Goal: Task Accomplishment & Management: Manage account settings

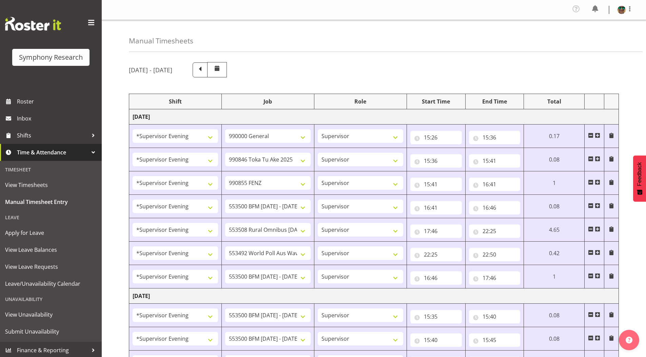
select select "4583"
select select "743"
select select "4583"
select select "9426"
select select "4583"
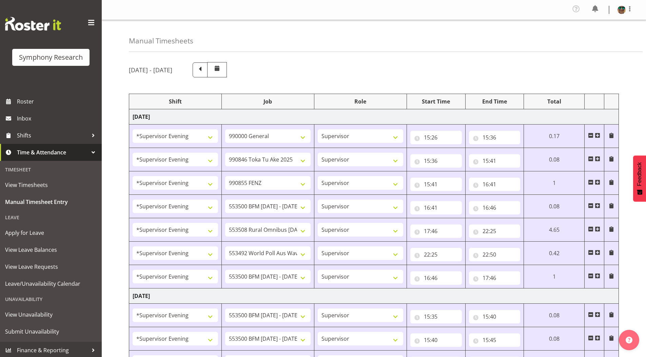
select select "9636"
select select "4583"
select select "10242"
select select "4583"
select select "10536"
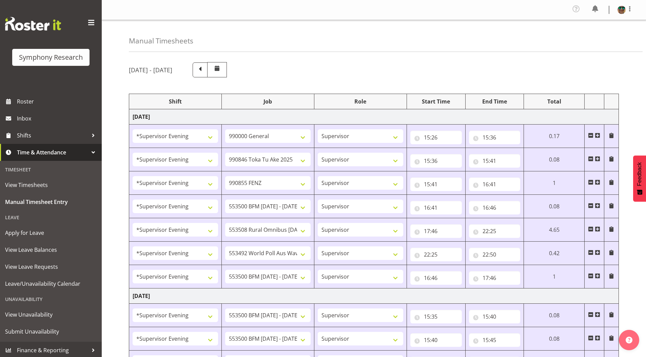
select select "4583"
select select "10499"
select select "4583"
select select "10242"
select select "4583"
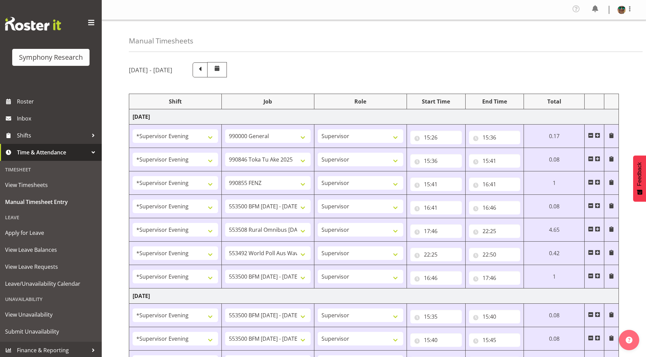
select select "10242"
select select "4583"
select select "10242"
select select "4583"
select select "9426"
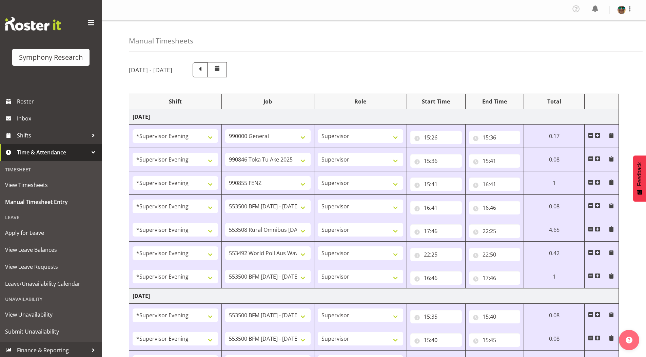
select select "4583"
select select "10549"
select select "4583"
select select "9636"
select select "4583"
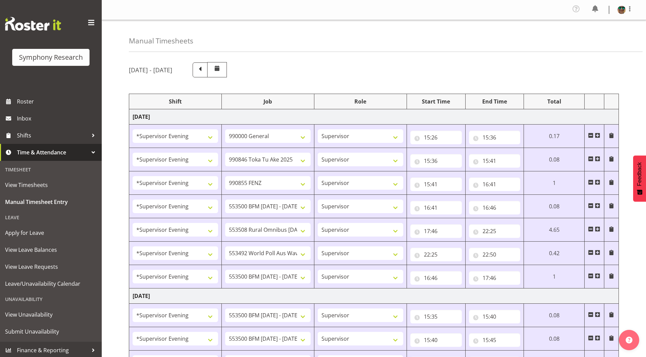
select select "10536"
select select "4583"
select select "743"
select select "4583"
select select "10242"
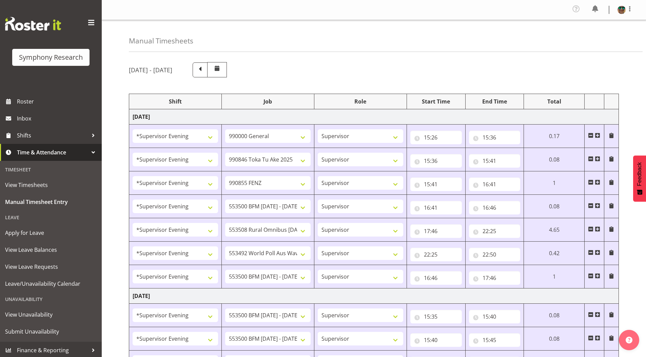
select select "4583"
select select "10242"
select select "4583"
select select "9426"
select select "4583"
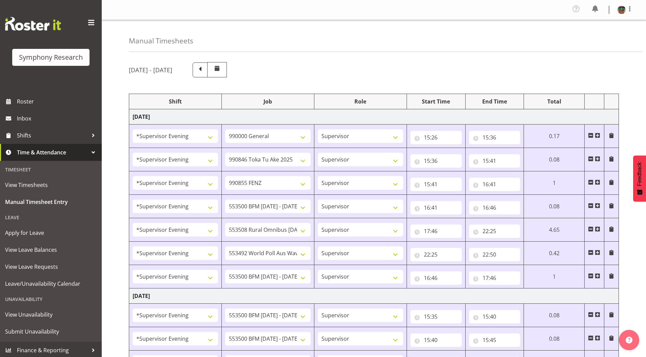
select select "10549"
select select "4583"
select select "9636"
select select "4583"
select select "10574"
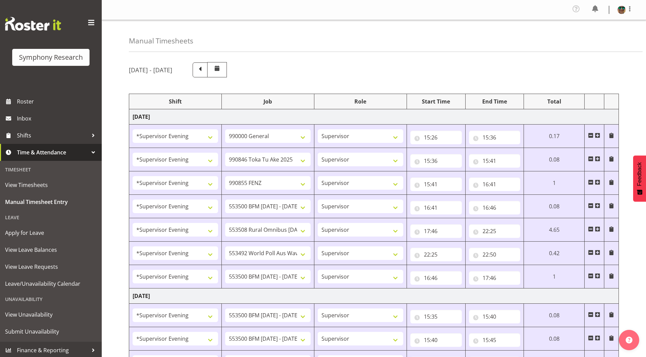
select select "4583"
select select "10536"
select select "4583"
select select "10242"
select select "4583"
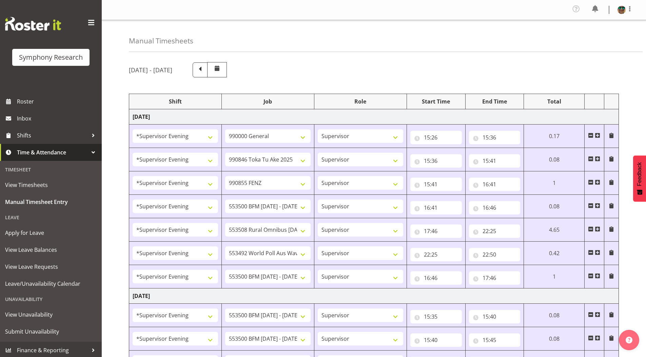
select select "10242"
select select "4583"
select select "10549"
select select "4583"
select select "10576"
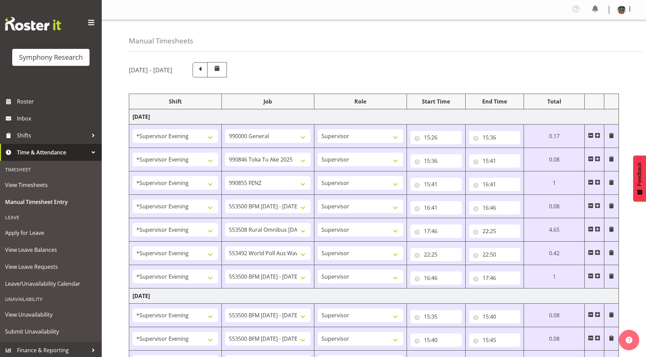
select select "4583"
select select "9426"
select select "4583"
select select "9636"
select select "4583"
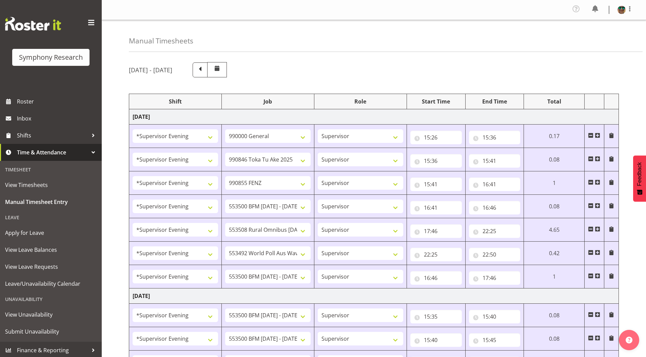
select select "10527"
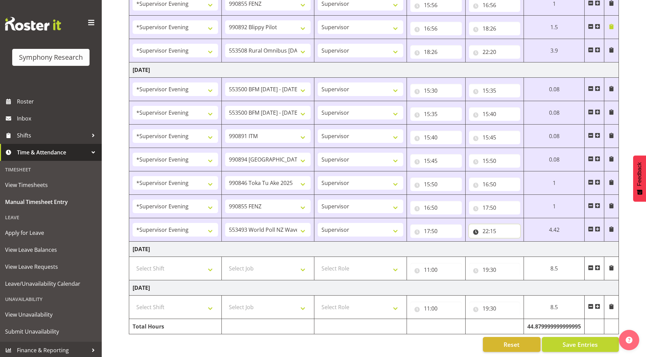
click at [494, 224] on input "22:15" at bounding box center [495, 231] width 52 height 14
click at [532, 243] on select "00 01 02 03 04 05 06 07 08 09 10 11 12 13 14 15 16 17 18 19 20 21 22 23 24 25 2…" at bounding box center [533, 249] width 15 height 14
select select "25"
click at [527, 242] on select "00 01 02 03 04 05 06 07 08 09 10 11 12 13 14 15 16 17 18 19 20 21 22 23 24 25 2…" at bounding box center [533, 249] width 15 height 14
type input "22:25"
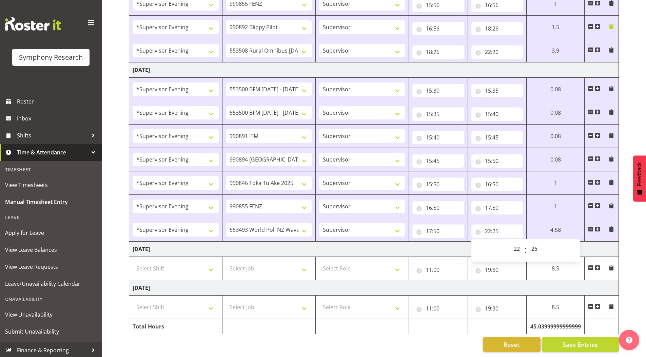
click at [566, 340] on span "Save Entries" at bounding box center [580, 344] width 35 height 9
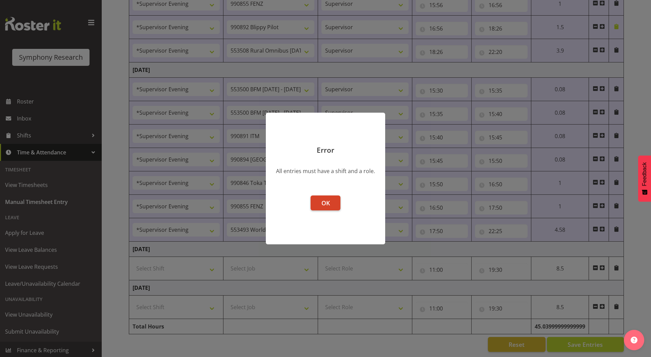
click at [335, 207] on button "OK" at bounding box center [326, 202] width 30 height 15
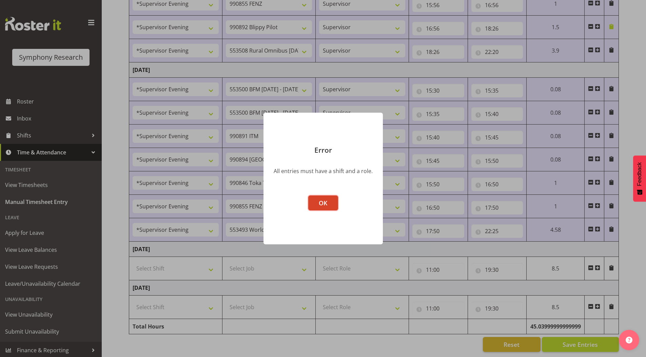
click at [328, 205] on button "OK" at bounding box center [323, 202] width 30 height 15
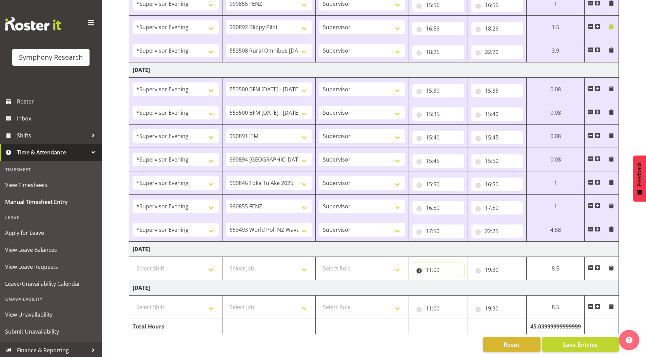
click at [429, 267] on input "11:00" at bounding box center [439, 270] width 52 height 14
drag, startPoint x: 457, startPoint y: 283, endPoint x: 450, endPoint y: 196, distance: 87.5
click at [457, 282] on select "00 01 02 03 04 05 06 07 08 09 10 11 12 13 14 15 16 17 18 19 20 21 22 23" at bounding box center [458, 288] width 15 height 14
select select "0"
click at [451, 281] on select "00 01 02 03 04 05 06 07 08 09 10 11 12 13 14 15 16 17 18 19 20 21 22 23" at bounding box center [458, 288] width 15 height 14
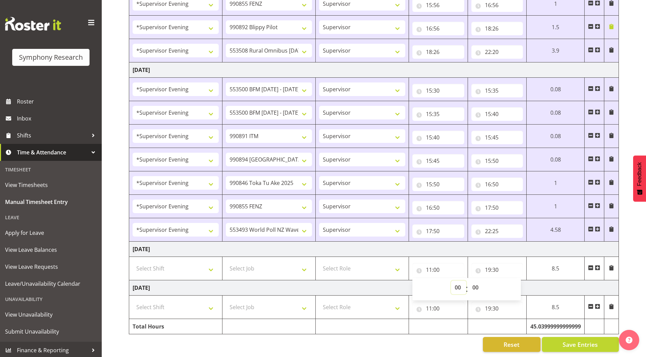
type input "00:00"
click at [428, 303] on input "11:00" at bounding box center [439, 309] width 52 height 14
click at [459, 322] on select "00 01 02 03 04 05 06 07 08 09 10 11 12 13 14 15 16 17 18 19 20 21 22 23" at bounding box center [458, 326] width 15 height 14
select select "0"
click at [451, 319] on select "00 01 02 03 04 05 06 07 08 09 10 11 12 13 14 15 16 17 18 19 20 21 22 23" at bounding box center [458, 326] width 15 height 14
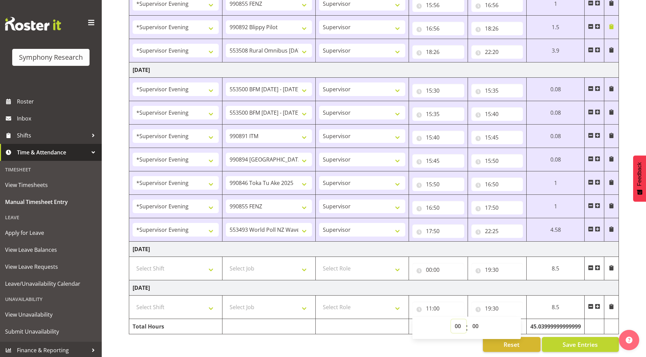
type input "00:00"
click at [489, 263] on input "19:30" at bounding box center [498, 270] width 52 height 14
click at [516, 281] on select "00 01 02 03 04 05 06 07 08 09 10 11 12 13 14 15 16 17 18 19 20 21 22 23" at bounding box center [517, 288] width 15 height 14
select select "0"
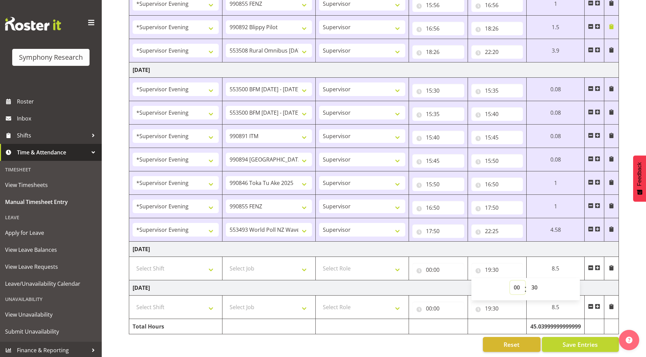
click at [510, 281] on select "00 01 02 03 04 05 06 07 08 09 10 11 12 13 14 15 16 17 18 19 20 21 22 23" at bounding box center [517, 288] width 15 height 14
type input "00:30"
click at [532, 281] on select "00 01 02 03 04 05 06 07 08 09 10 11 12 13 14 15 16 17 18 19 20 21 22 23 24 25 2…" at bounding box center [535, 288] width 15 height 14
select select "0"
click at [528, 281] on select "00 01 02 03 04 05 06 07 08 09 10 11 12 13 14 15 16 17 18 19 20 21 22 23 24 25 2…" at bounding box center [535, 288] width 15 height 14
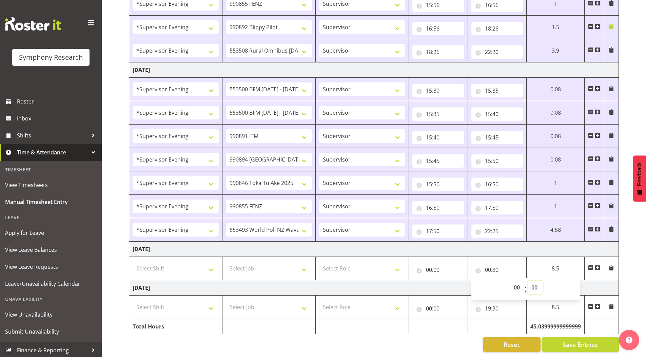
type input "00:00"
click at [488, 304] on input "19:30" at bounding box center [498, 309] width 52 height 14
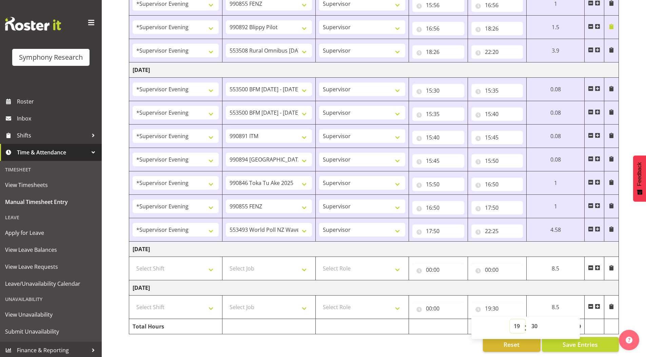
drag, startPoint x: 517, startPoint y: 322, endPoint x: 516, endPoint y: 317, distance: 5.5
click at [517, 322] on select "00 01 02 03 04 05 06 07 08 09 10 11 12 13 14 15 16 17 18 19 20 21 22 23" at bounding box center [517, 326] width 15 height 14
select select "0"
click at [510, 319] on select "00 01 02 03 04 05 06 07 08 09 10 11 12 13 14 15 16 17 18 19 20 21 22 23" at bounding box center [517, 326] width 15 height 14
type input "00:30"
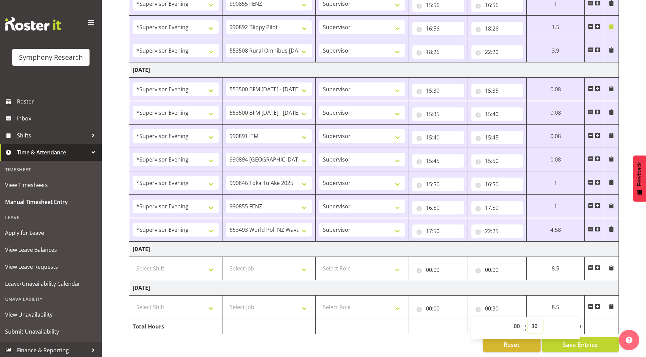
click at [534, 322] on select "00 01 02 03 04 05 06 07 08 09 10 11 12 13 14 15 16 17 18 19 20 21 22 23 24 25 2…" at bounding box center [535, 326] width 15 height 14
select select "0"
click at [528, 319] on select "00 01 02 03 04 05 06 07 08 09 10 11 12 13 14 15 16 17 18 19 20 21 22 23 24 25 2…" at bounding box center [535, 326] width 15 height 14
type input "00:00"
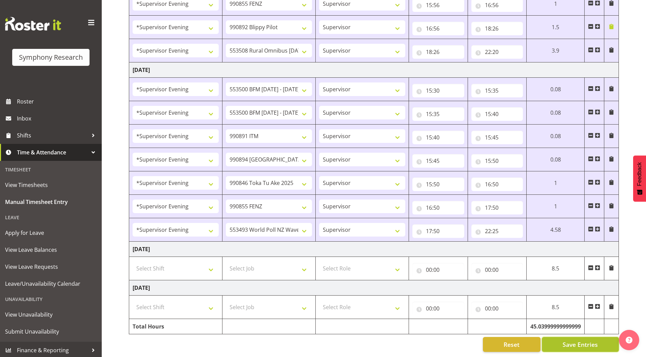
click at [568, 340] on span "Save Entries" at bounding box center [580, 344] width 35 height 9
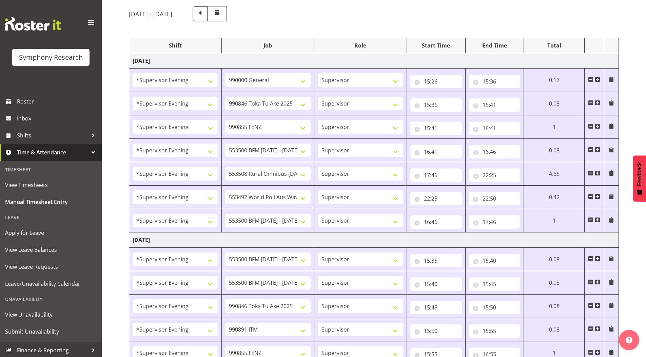
scroll to position [0, 0]
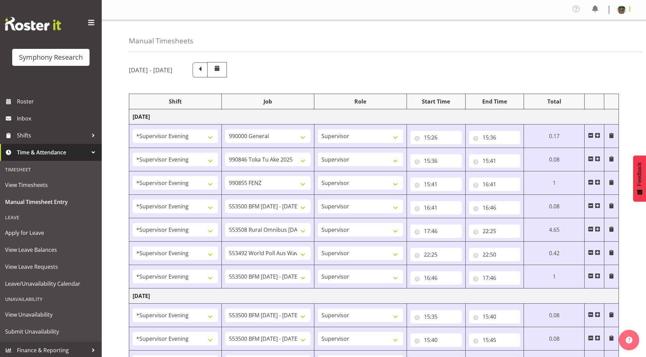
click at [630, 10] on span at bounding box center [630, 9] width 8 height 8
click at [584, 41] on link "Log Out" at bounding box center [601, 37] width 65 height 12
